Goal: Task Accomplishment & Management: Use online tool/utility

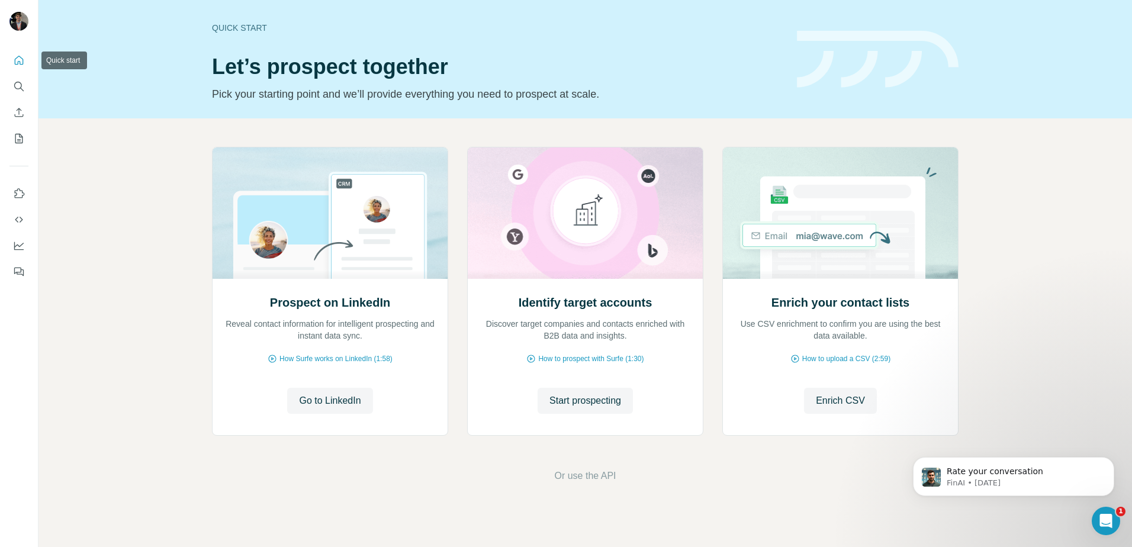
click at [17, 59] on icon "Quick start" at bounding box center [19, 60] width 12 height 12
drag, startPoint x: 1095, startPoint y: 524, endPoint x: 1117, endPoint y: 525, distance: 22.5
click at [1118, 526] on div "Open Intercom Messenger" at bounding box center [1104, 519] width 28 height 28
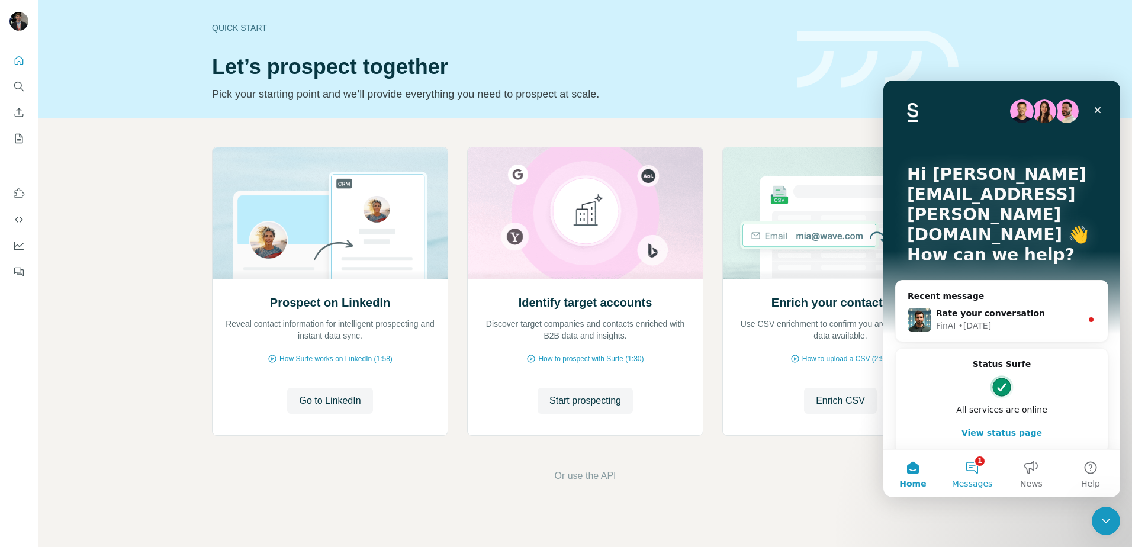
click at [980, 474] on button "1 Messages" at bounding box center [972, 473] width 59 height 47
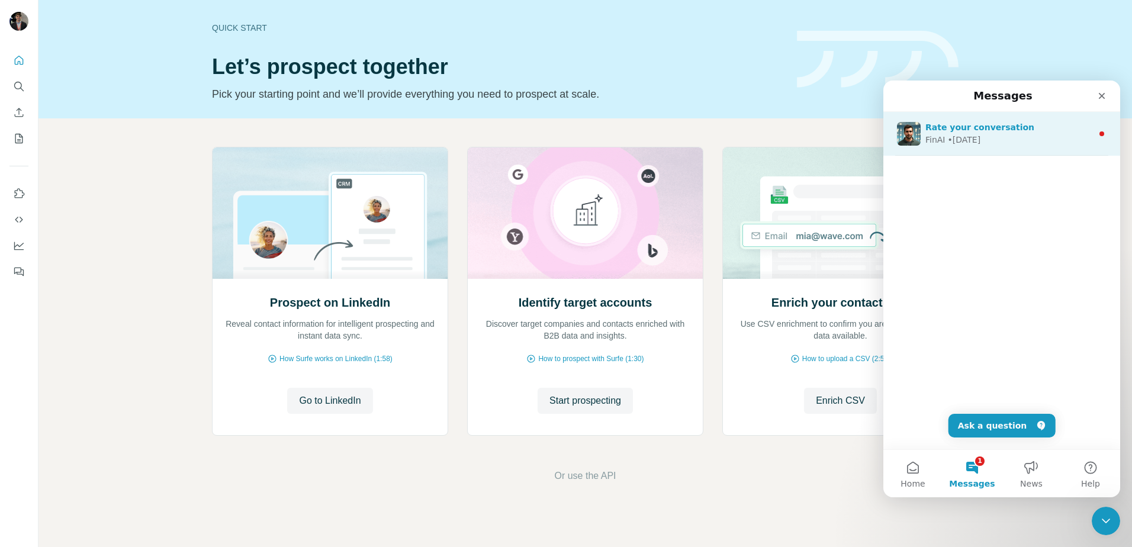
click at [1020, 131] on div "Rate your conversation" at bounding box center [1009, 127] width 167 height 12
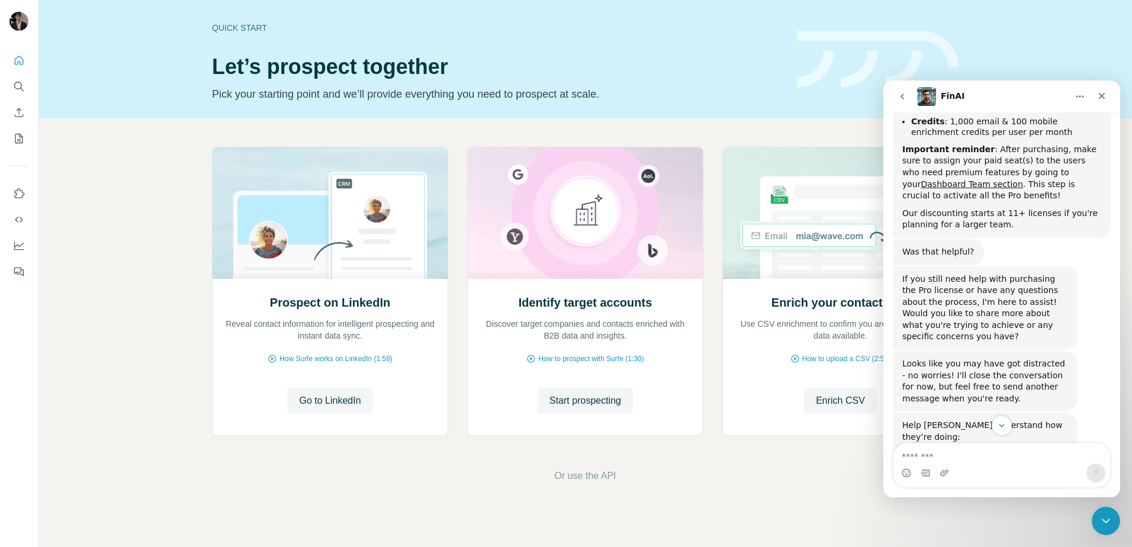
scroll to position [356, 0]
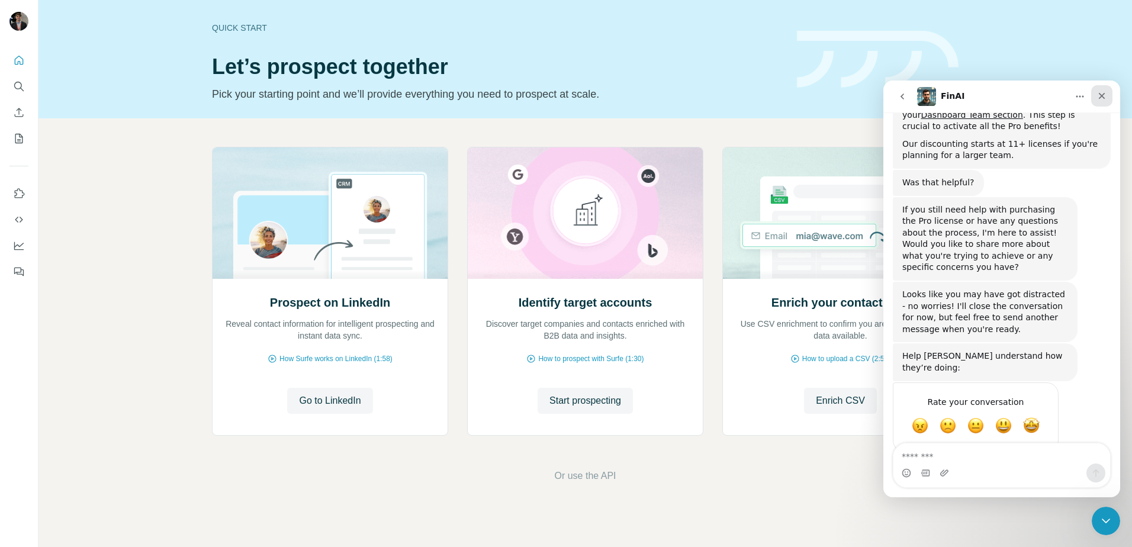
click at [1102, 95] on icon "Close" at bounding box center [1101, 95] width 9 height 9
